Goal: Navigation & Orientation: Find specific page/section

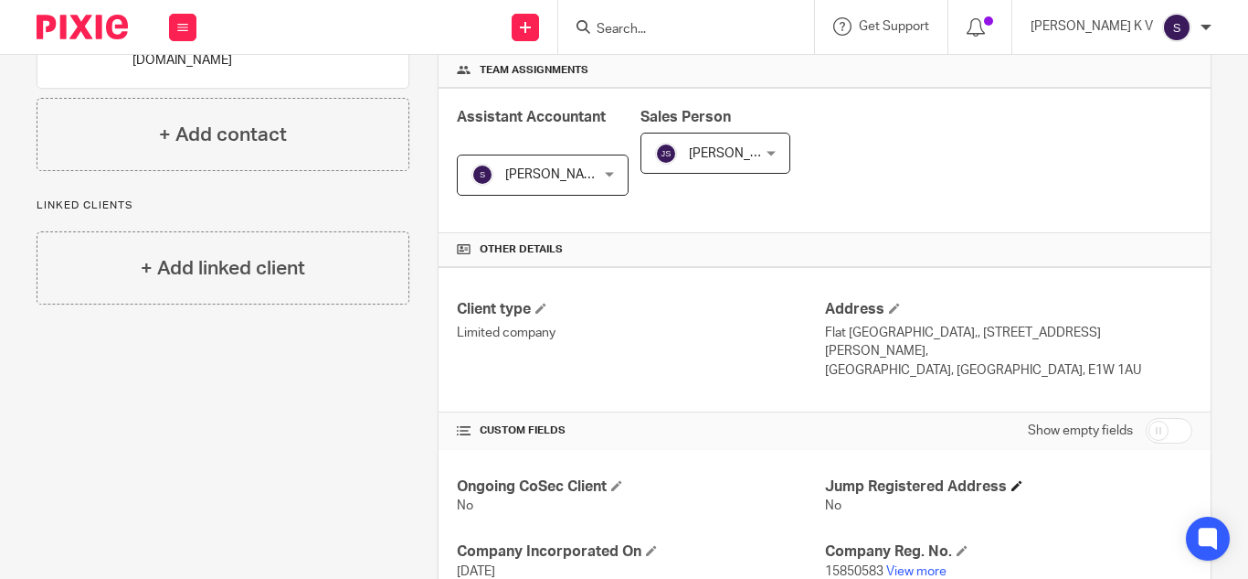
scroll to position [548, 0]
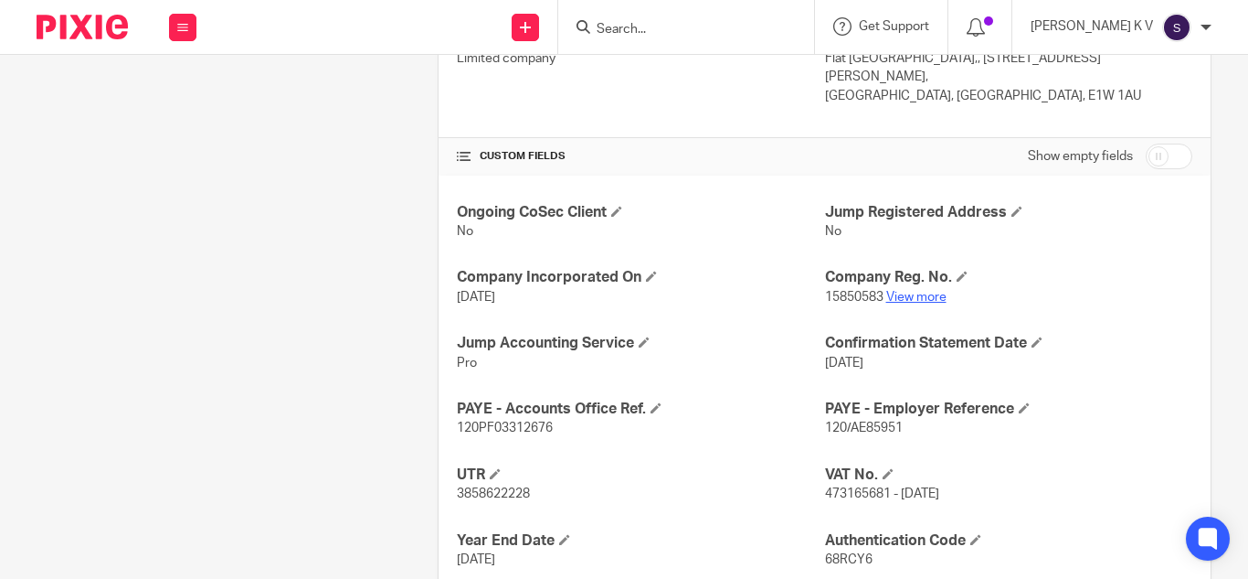
click at [925, 291] on link "View more" at bounding box center [917, 297] width 60 height 13
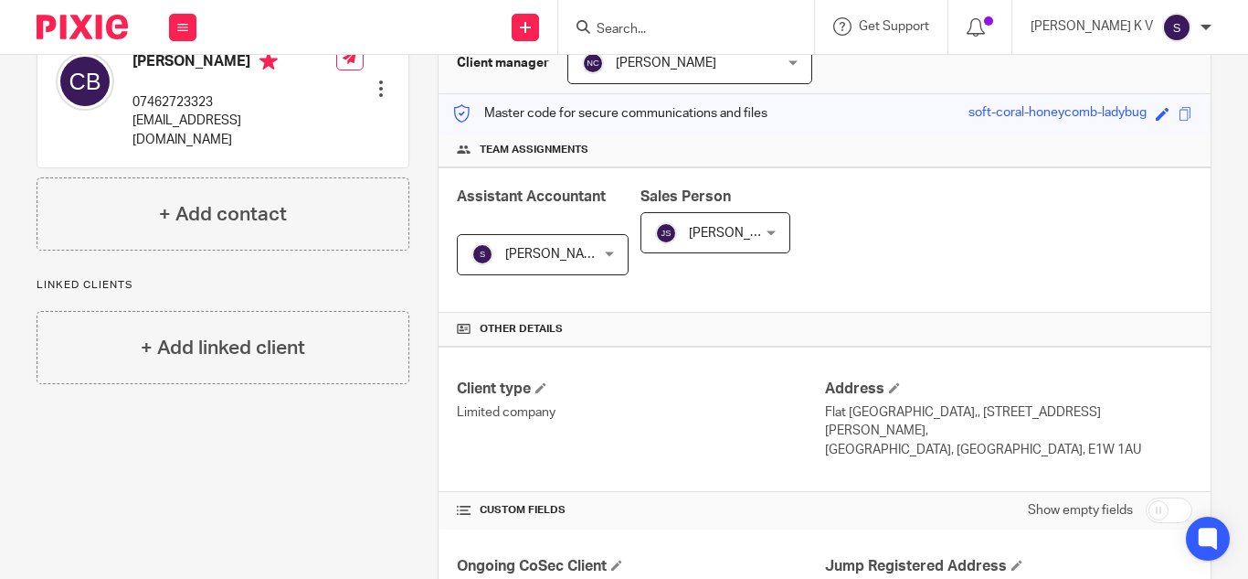
scroll to position [0, 0]
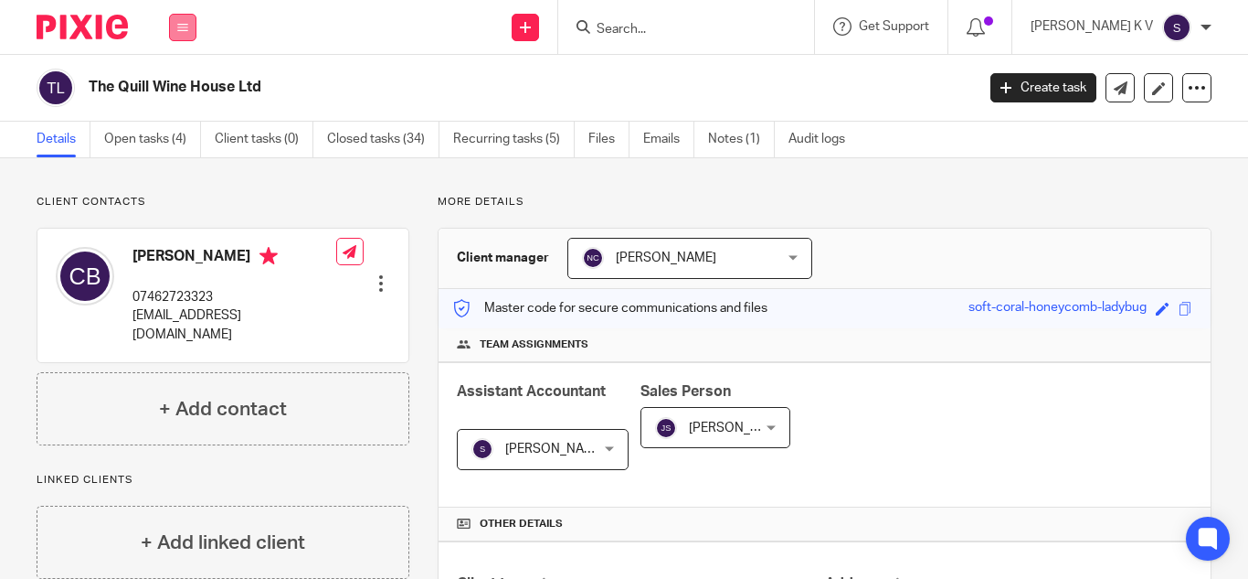
click at [182, 37] on button at bounding box center [182, 27] width 27 height 27
click at [171, 141] on link "Clients" at bounding box center [179, 139] width 42 height 13
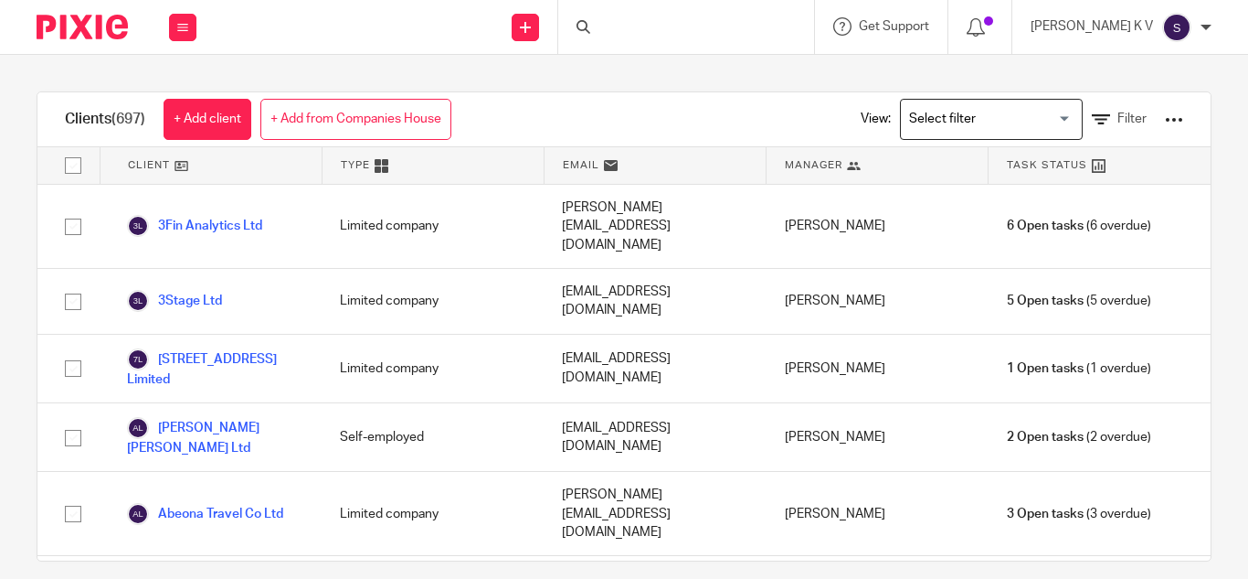
click at [973, 125] on input "Search for option" at bounding box center [987, 119] width 169 height 32
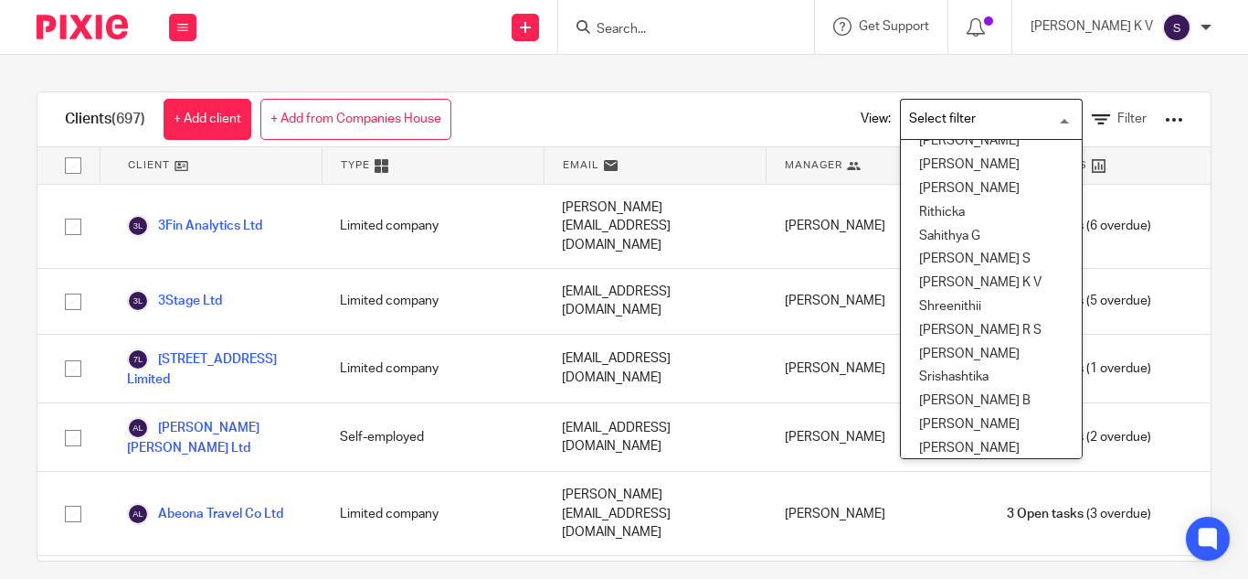
scroll to position [823, 0]
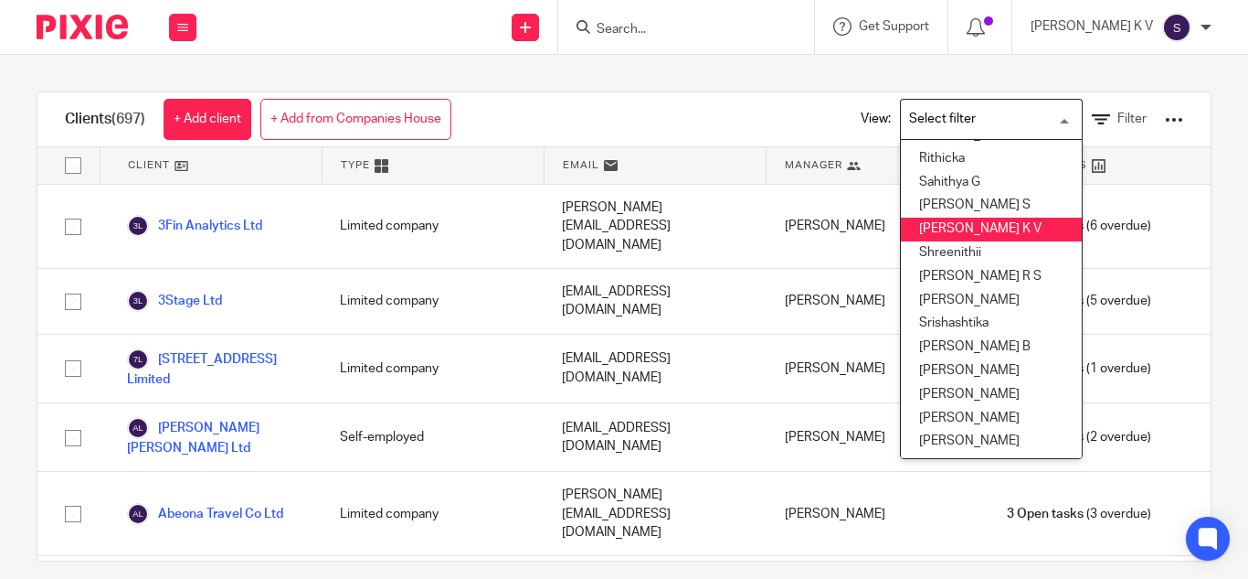
click at [941, 232] on li "[PERSON_NAME] K V" at bounding box center [991, 230] width 181 height 24
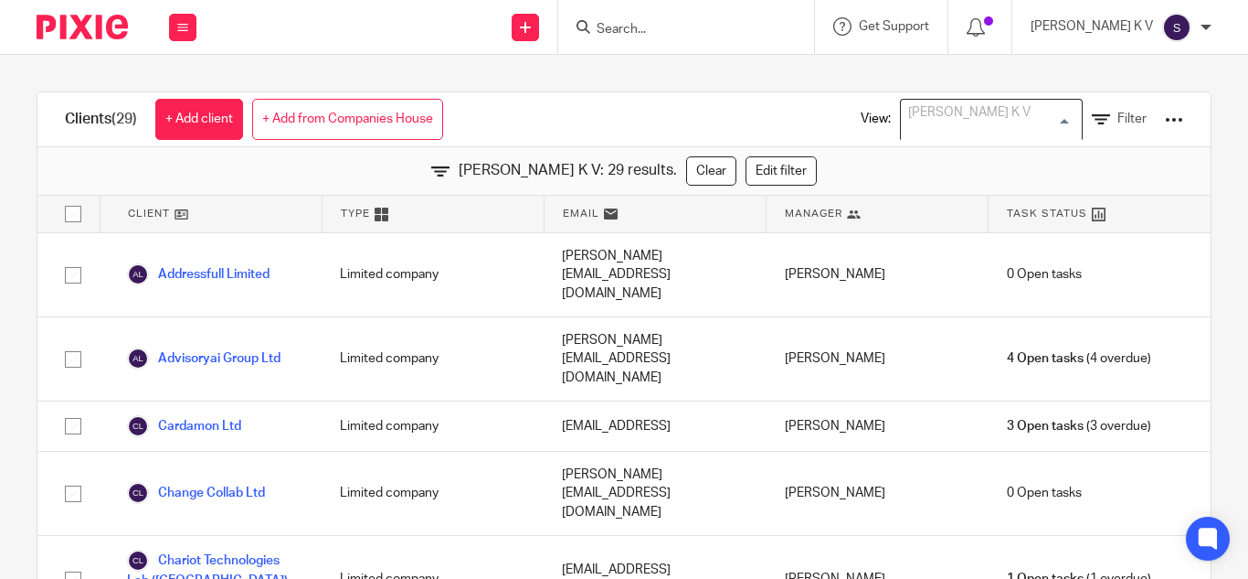
scroll to position [604, 0]
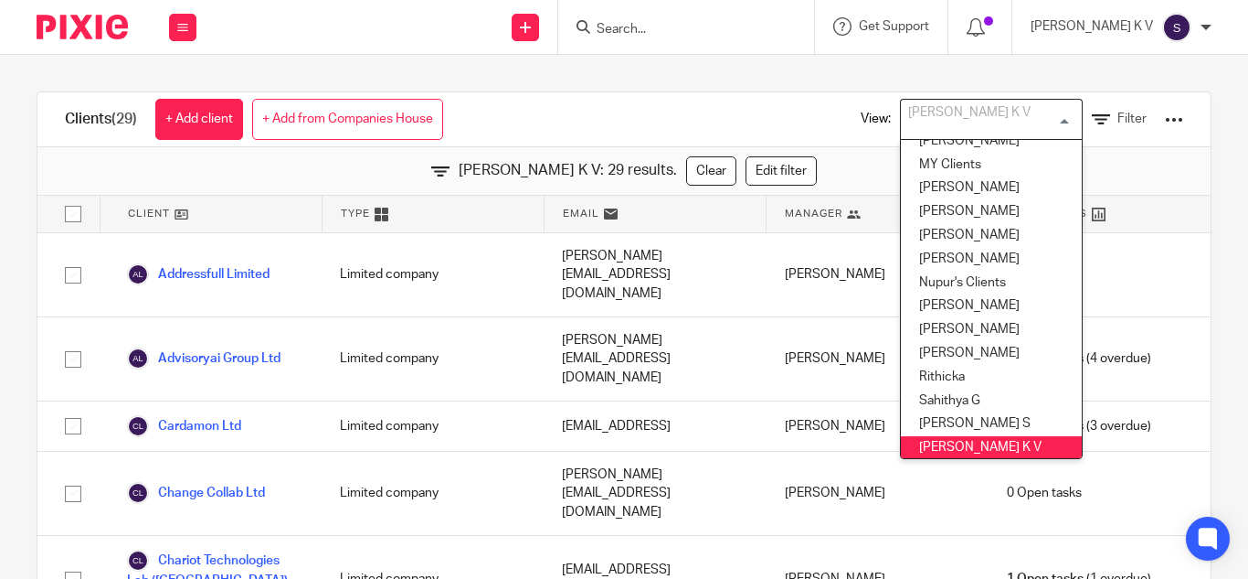
click at [749, 23] on input "Search" at bounding box center [677, 30] width 165 height 16
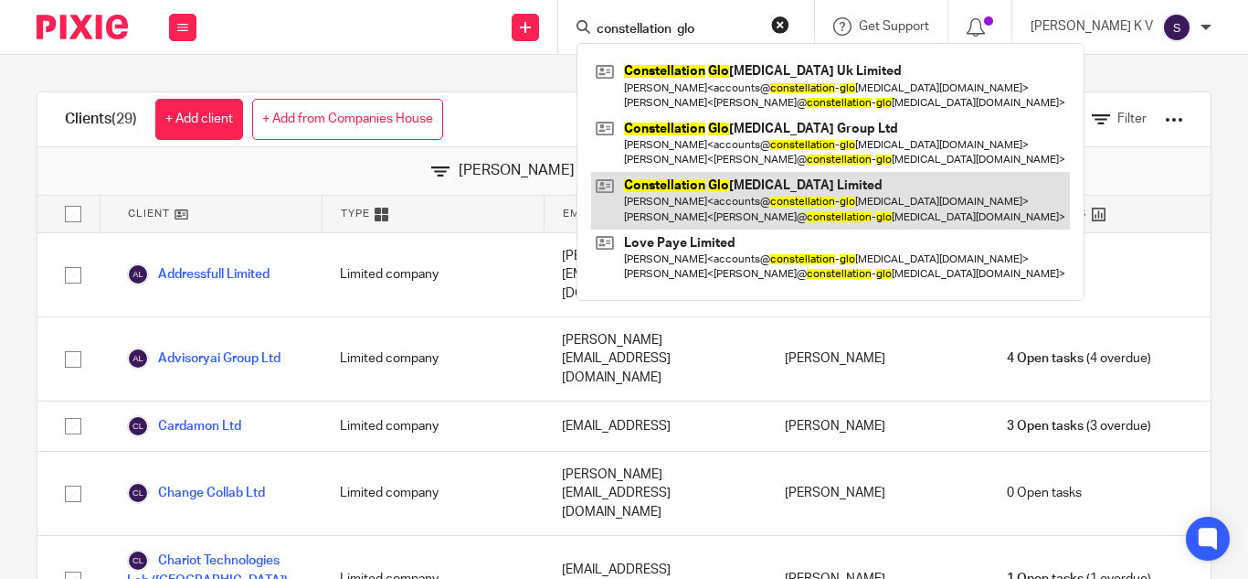
type input "constellation glo"
click at [793, 198] on link at bounding box center [830, 200] width 479 height 57
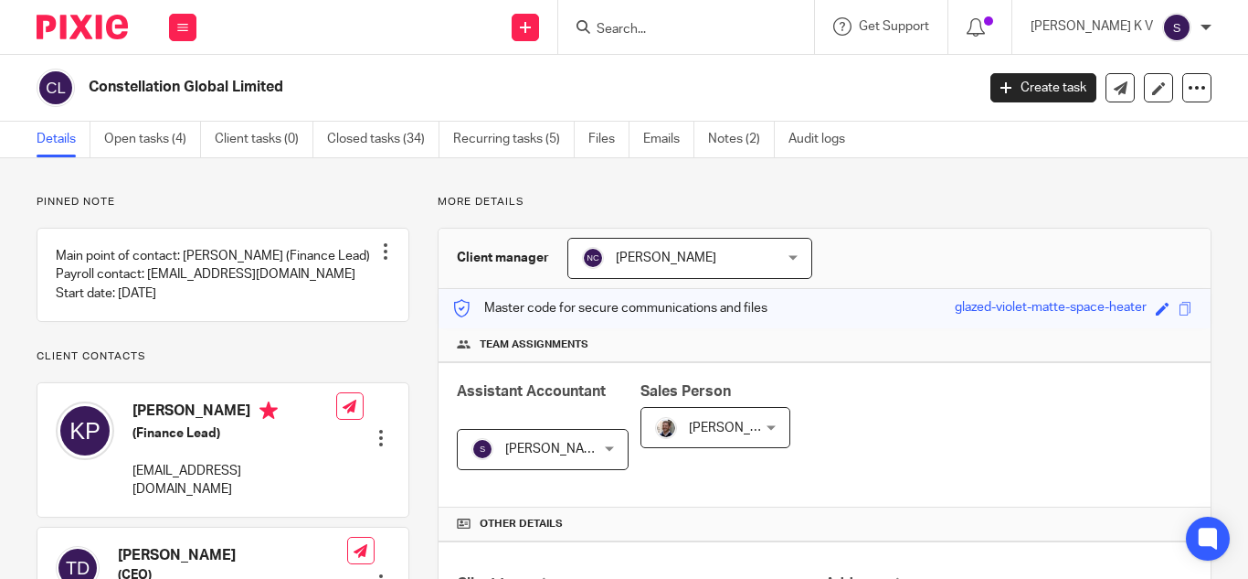
scroll to position [548, 0]
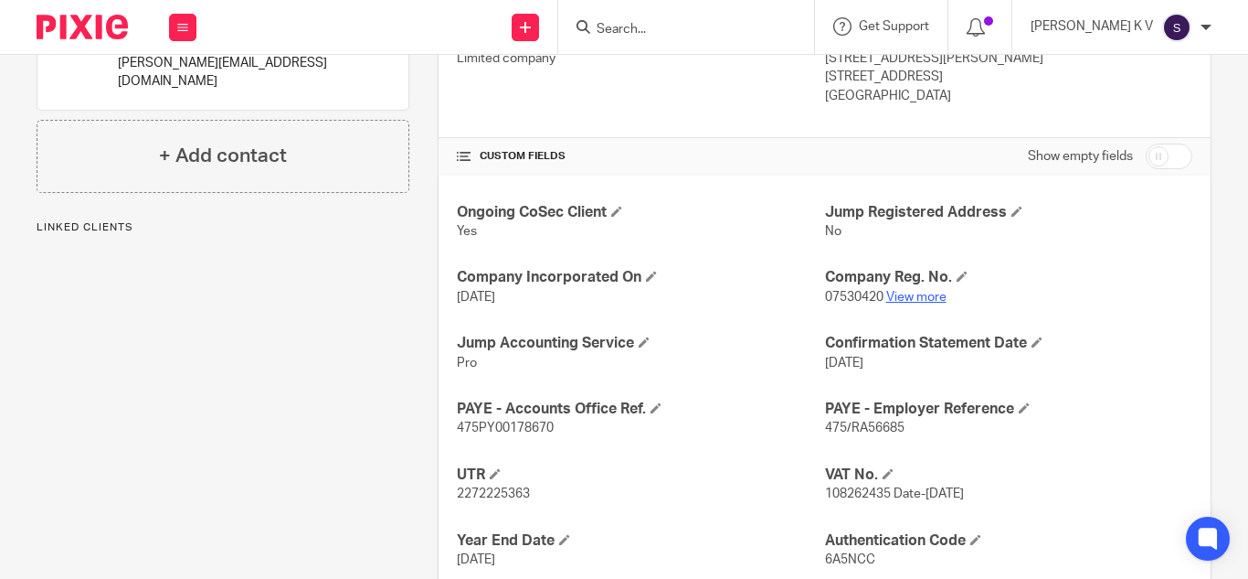
click at [935, 301] on link "View more" at bounding box center [917, 297] width 60 height 13
